Goal: Entertainment & Leisure: Consume media (video, audio)

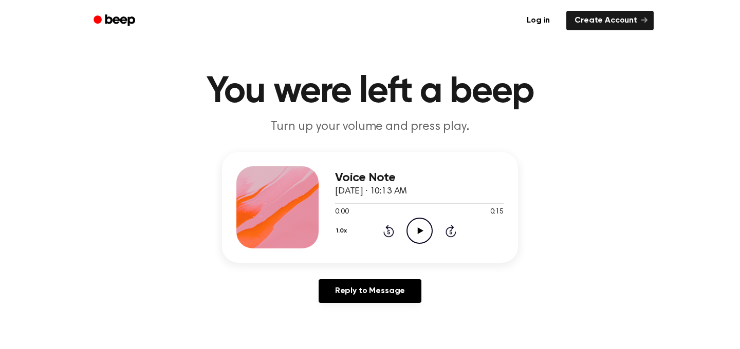
click at [415, 231] on icon "Play Audio" at bounding box center [419, 231] width 26 height 26
click at [425, 230] on icon "Pause Audio" at bounding box center [419, 231] width 26 height 26
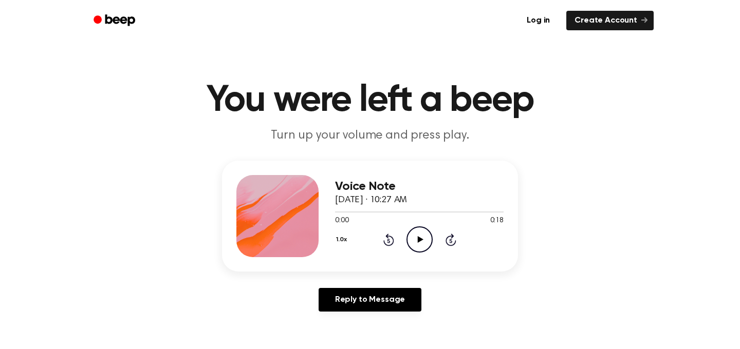
click at [420, 245] on icon "Play Audio" at bounding box center [419, 239] width 26 height 26
